Goal: Find contact information: Find contact information

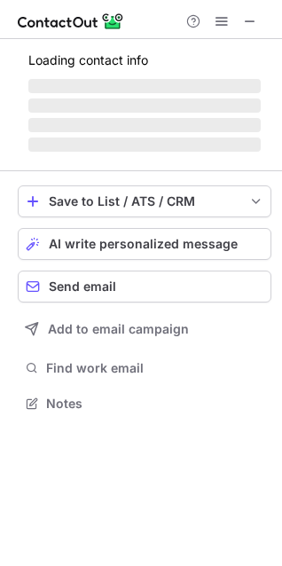
scroll to position [8, 8]
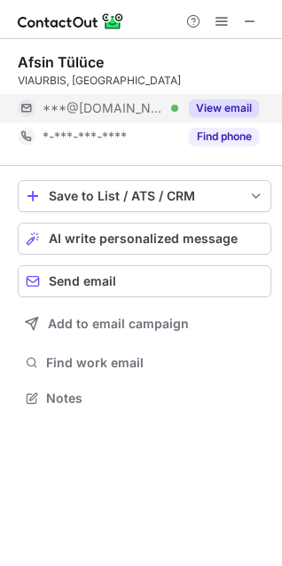
click at [227, 105] on button "View email" at bounding box center [224, 108] width 70 height 18
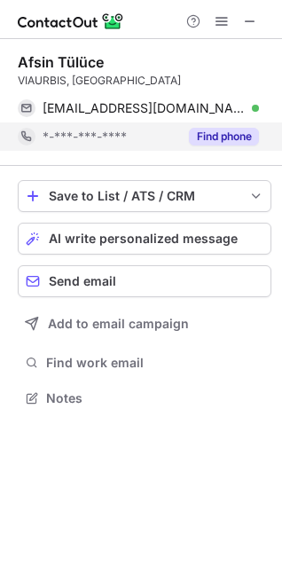
click at [224, 131] on button "Find phone" at bounding box center [224, 137] width 70 height 18
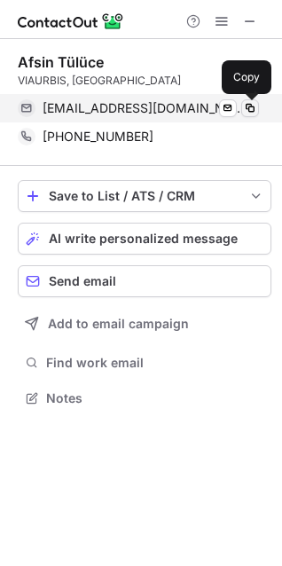
click at [250, 112] on span at bounding box center [250, 108] width 14 height 14
click at [247, 105] on span at bounding box center [250, 108] width 14 height 14
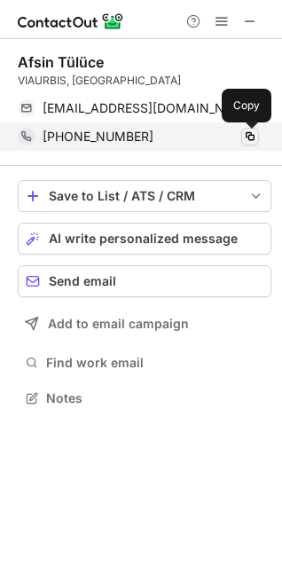
click at [247, 139] on span at bounding box center [250, 136] width 14 height 14
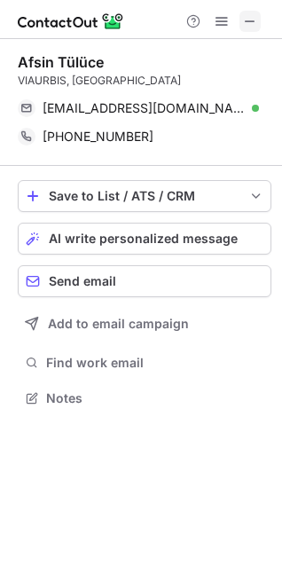
click at [246, 21] on span at bounding box center [250, 21] width 14 height 14
